Goal: Find specific page/section: Find specific page/section

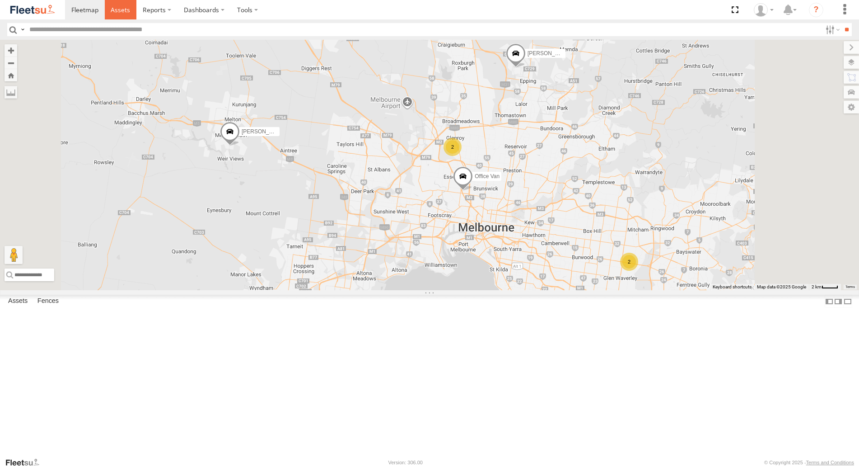
click at [124, 11] on span at bounding box center [120, 9] width 19 height 9
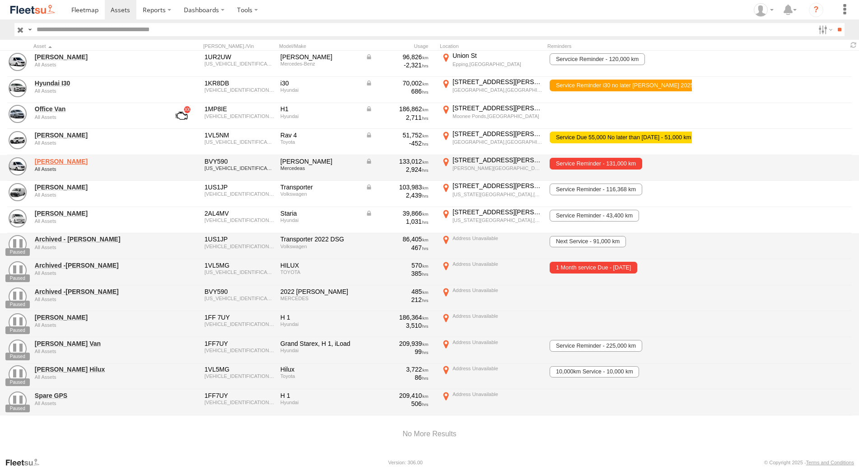
click at [55, 162] on link "Rob Serpell" at bounding box center [97, 161] width 124 height 8
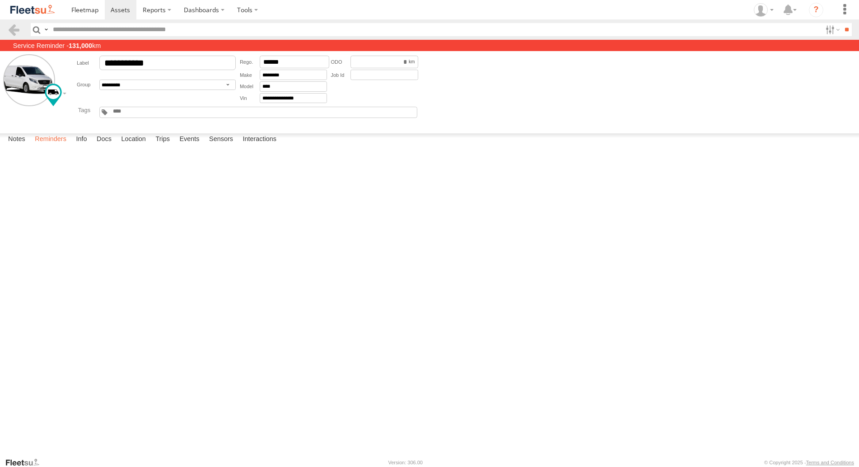
drag, startPoint x: 60, startPoint y: 446, endPoint x: 66, endPoint y: 443, distance: 7.1
click at [60, 146] on label "Reminders" at bounding box center [50, 139] width 41 height 13
click at [171, 146] on label "Trips" at bounding box center [162, 139] width 23 height 13
